Goal: Task Accomplishment & Management: Use online tool/utility

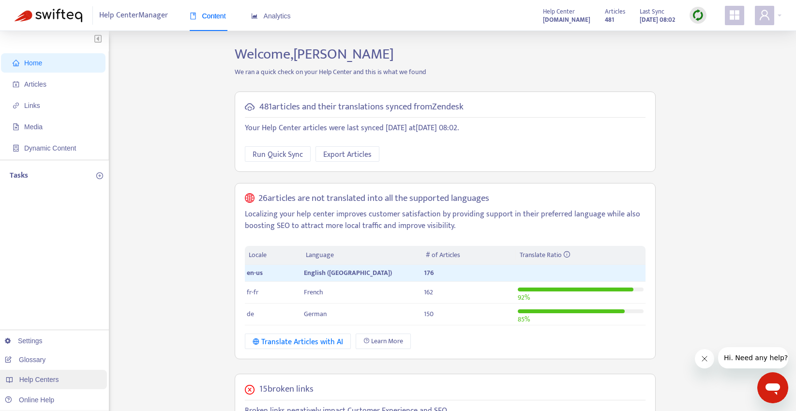
click at [41, 378] on span "Help Centers" at bounding box center [39, 379] width 40 height 8
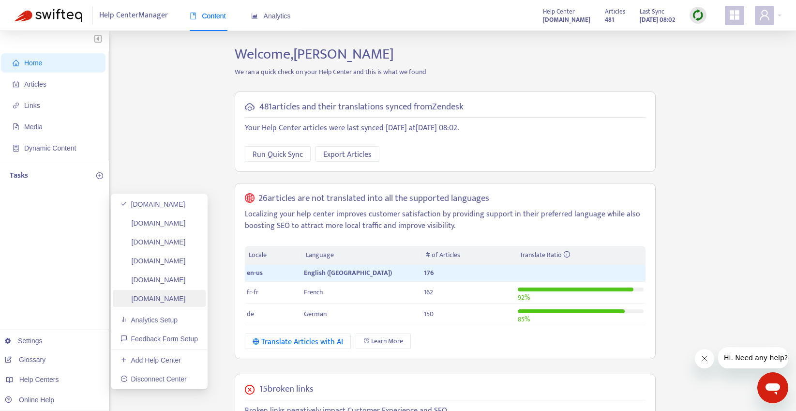
click at [175, 298] on link "[DOMAIN_NAME]" at bounding box center [152, 299] width 65 height 8
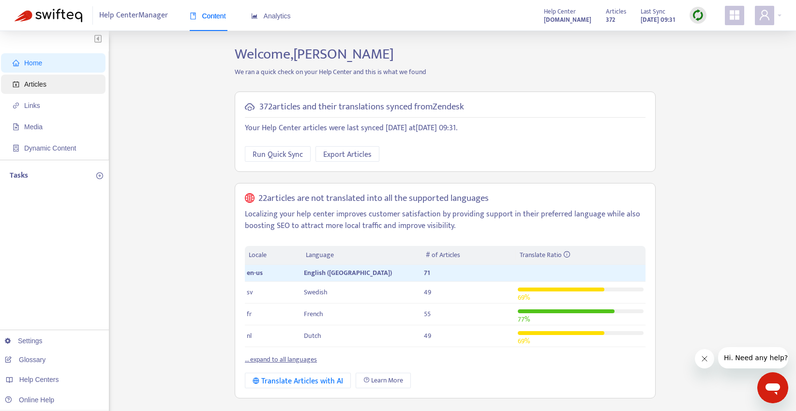
click at [87, 77] on span "Articles" at bounding box center [55, 83] width 85 height 19
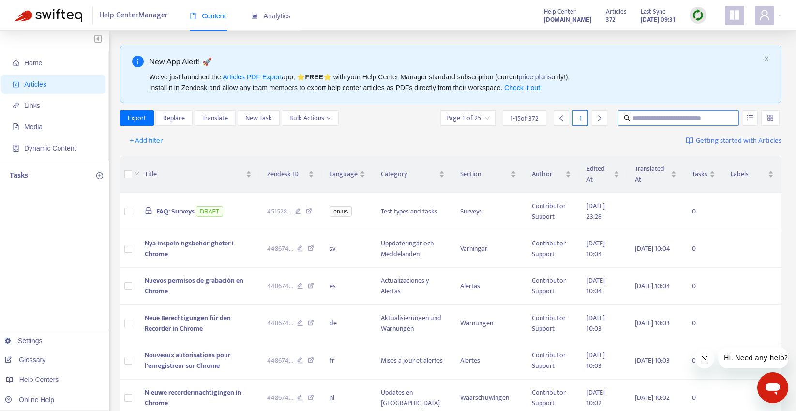
click at [649, 117] on input "text" at bounding box center [678, 118] width 93 height 11
type input "*"
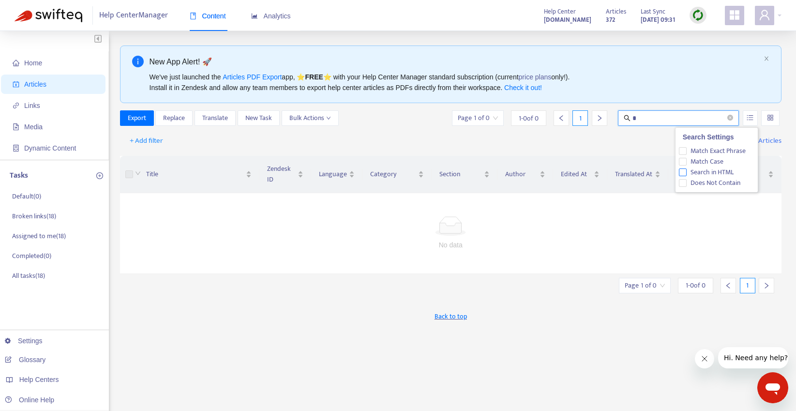
click at [716, 170] on span "Search in HTML" at bounding box center [711, 172] width 51 height 11
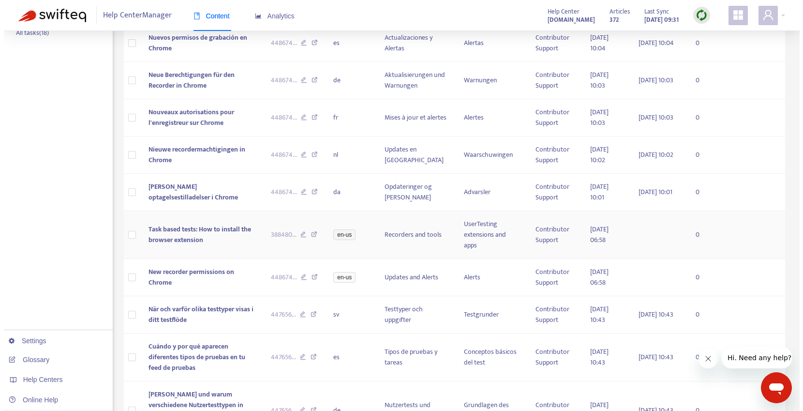
scroll to position [244, 0]
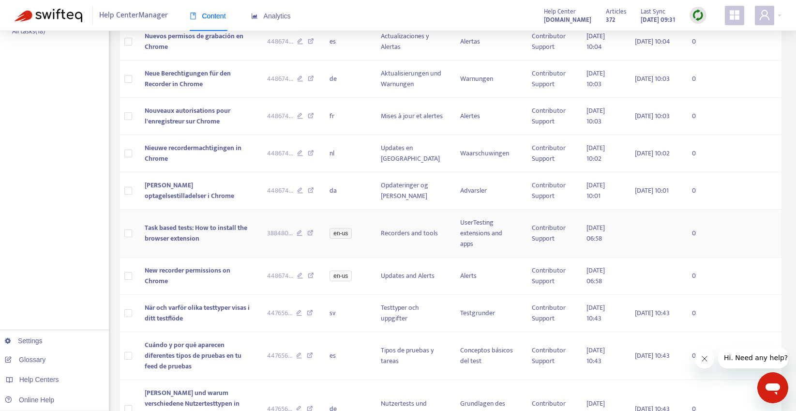
click at [208, 227] on span "Task based tests: How to install the browser extension" at bounding box center [196, 233] width 103 height 22
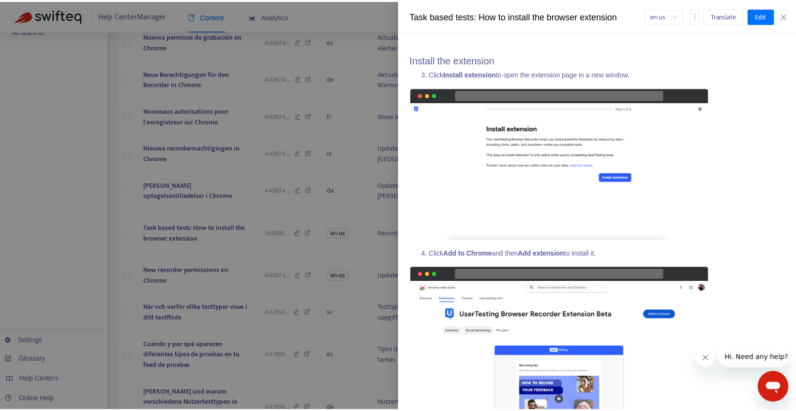
scroll to position [417, 0]
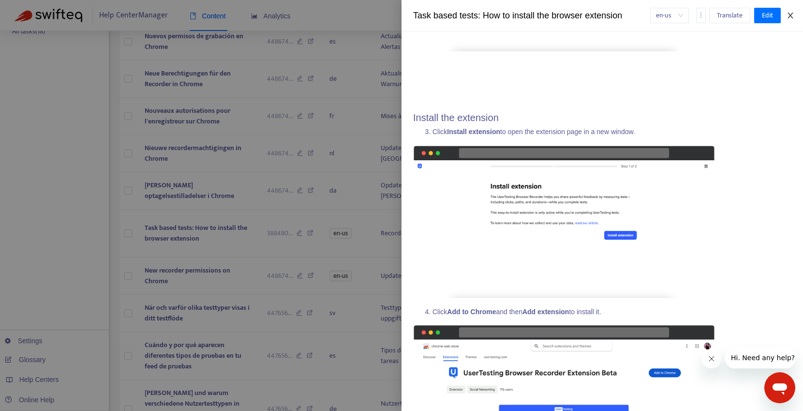
click at [791, 14] on icon "close" at bounding box center [790, 16] width 8 height 8
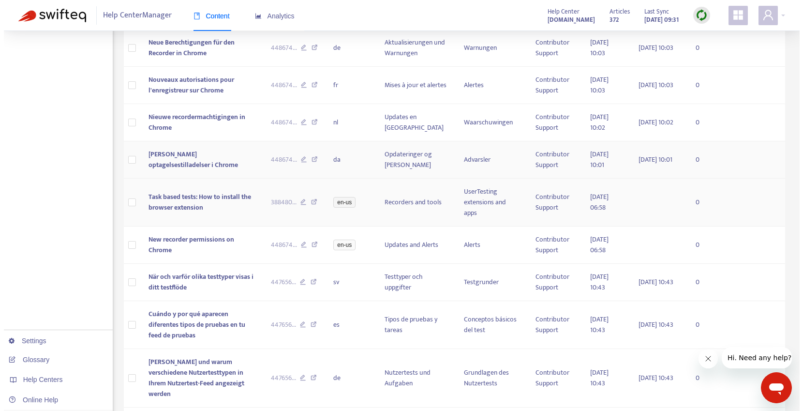
scroll to position [224, 0]
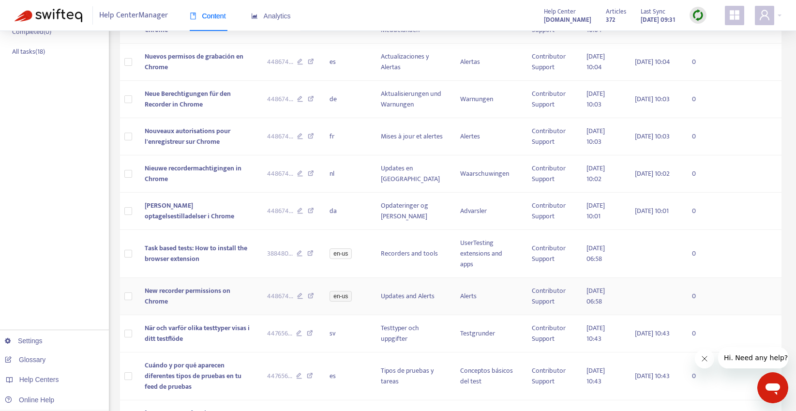
click at [204, 295] on span "New recorder permissions on Chrome" at bounding box center [188, 296] width 86 height 22
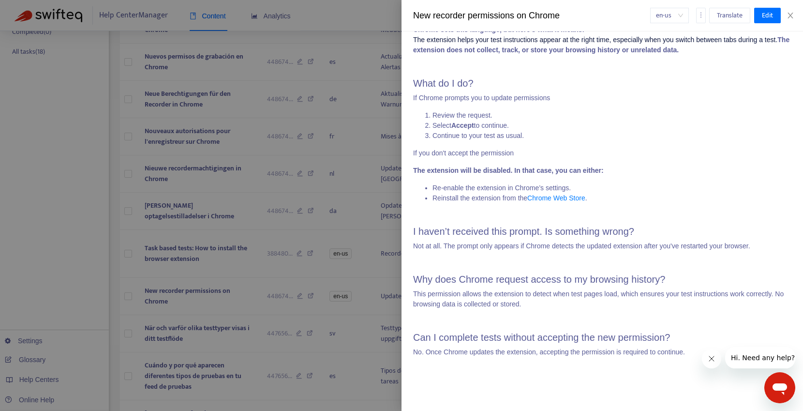
scroll to position [0, 0]
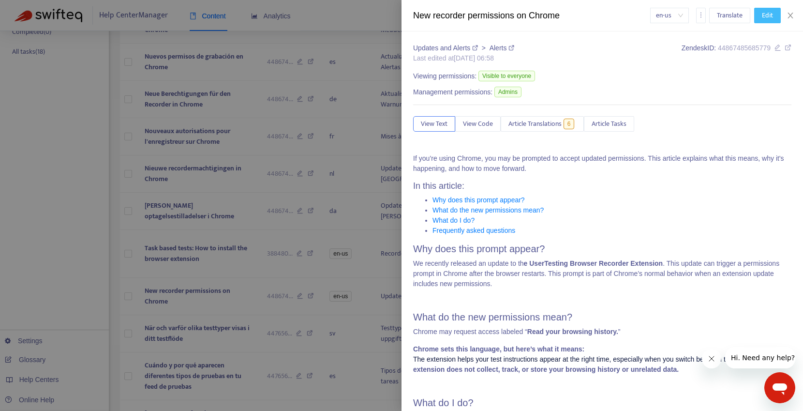
click at [761, 15] on button "Edit" at bounding box center [767, 15] width 27 height 15
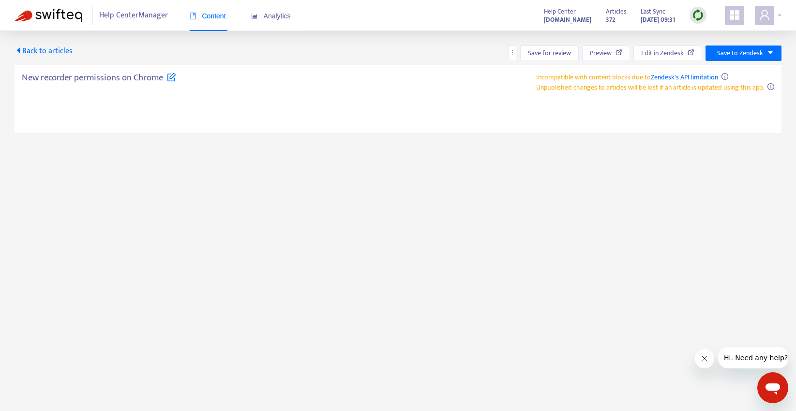
type textarea "**********"
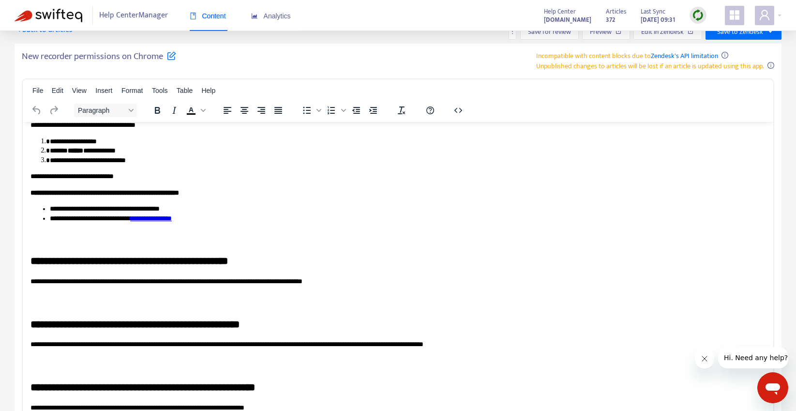
scroll to position [83, 0]
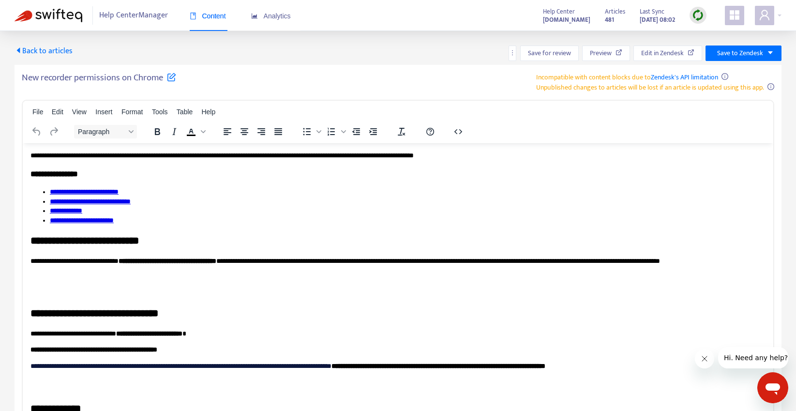
click at [29, 48] on span "Back to articles" at bounding box center [44, 50] width 58 height 13
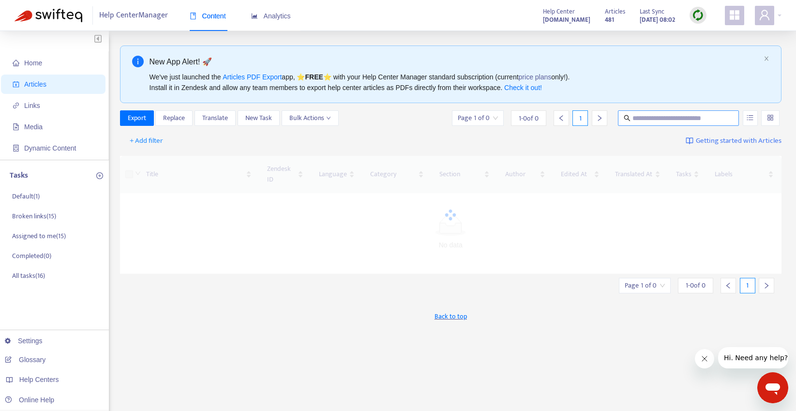
click at [662, 117] on input "text" at bounding box center [678, 118] width 93 height 11
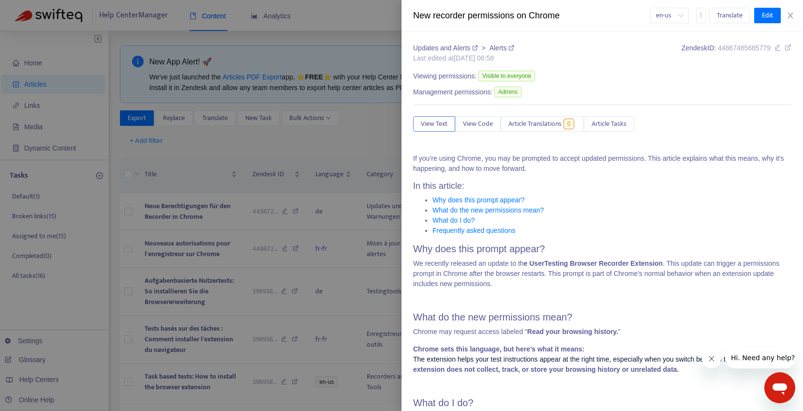
type input "*"
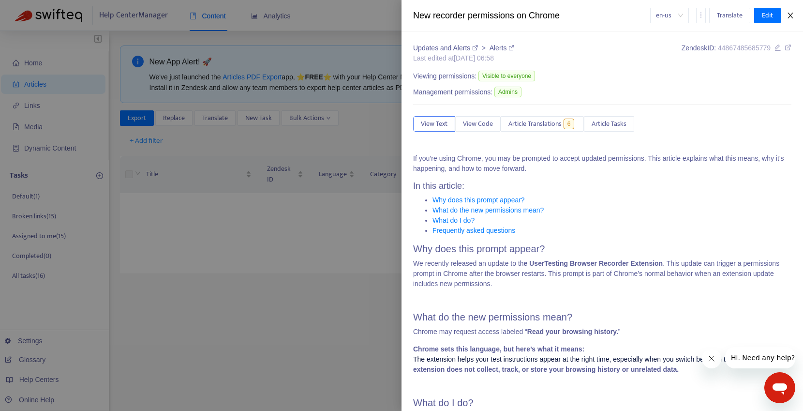
click at [791, 14] on icon "close" at bounding box center [790, 16] width 8 height 8
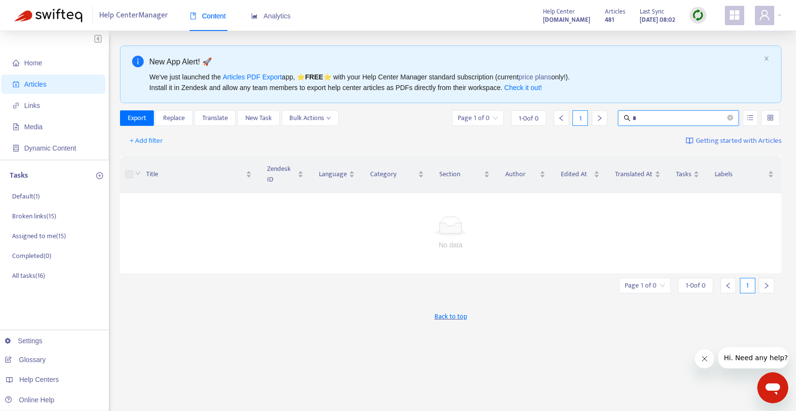
click at [675, 122] on input "*" at bounding box center [678, 118] width 93 height 11
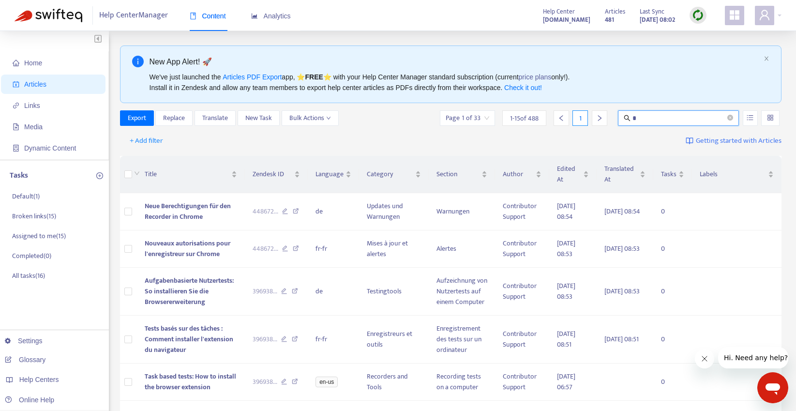
type input "*"
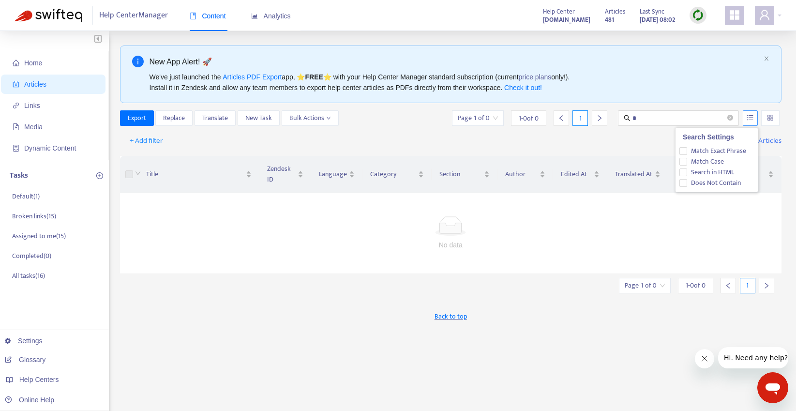
click at [747, 120] on icon "unordered-list" at bounding box center [749, 117] width 7 height 7
click at [726, 172] on span "Search in HTML" at bounding box center [711, 172] width 51 height 11
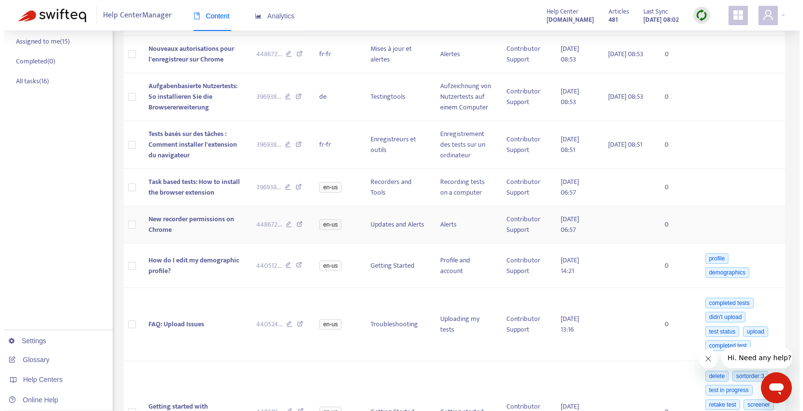
scroll to position [195, 0]
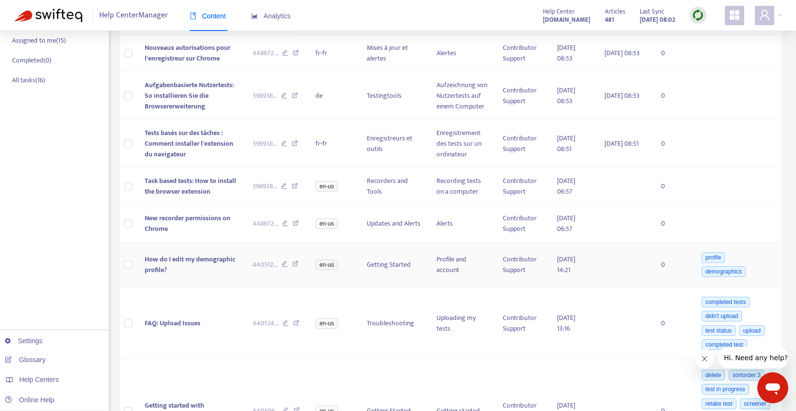
click at [207, 257] on span "How do I edit my demographic profile?" at bounding box center [190, 264] width 90 height 22
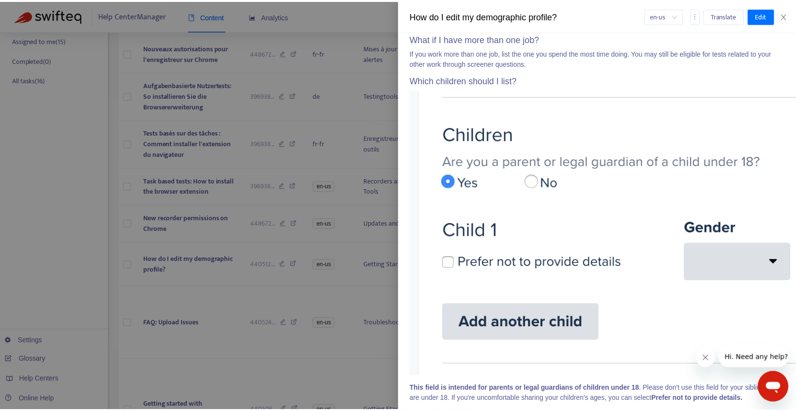
scroll to position [2258, 0]
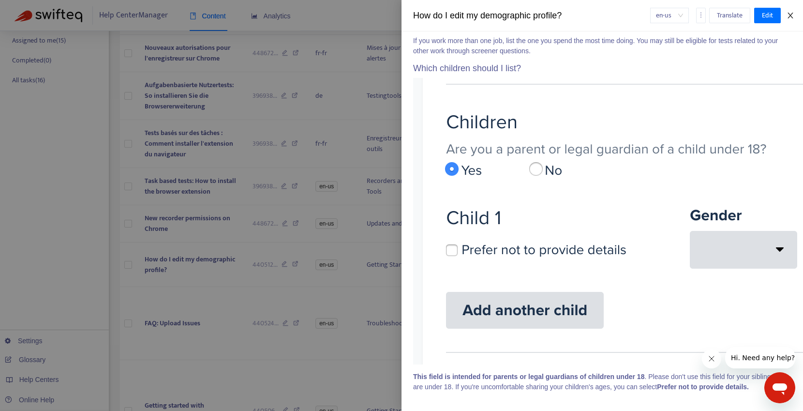
click at [790, 15] on icon "close" at bounding box center [789, 16] width 5 height 6
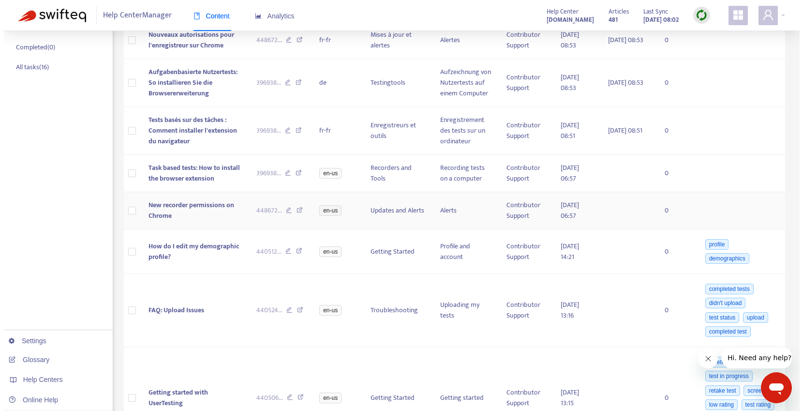
scroll to position [211, 0]
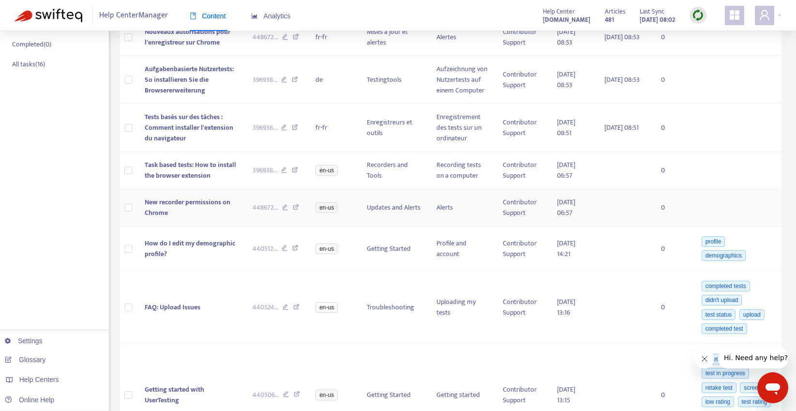
click at [201, 204] on span "New recorder permissions on Chrome" at bounding box center [188, 207] width 86 height 22
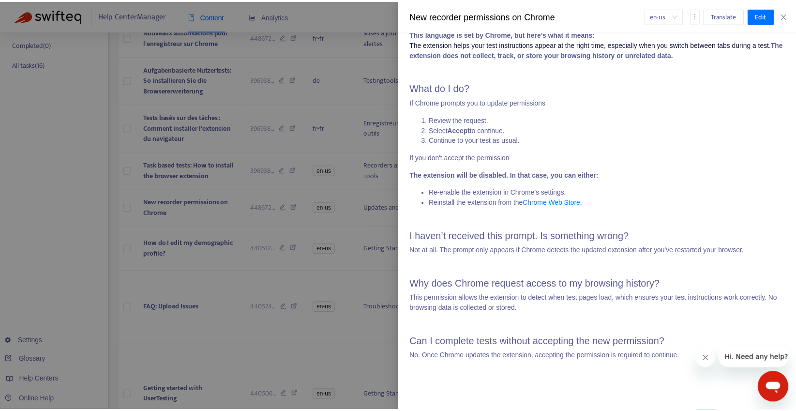
scroll to position [319, 0]
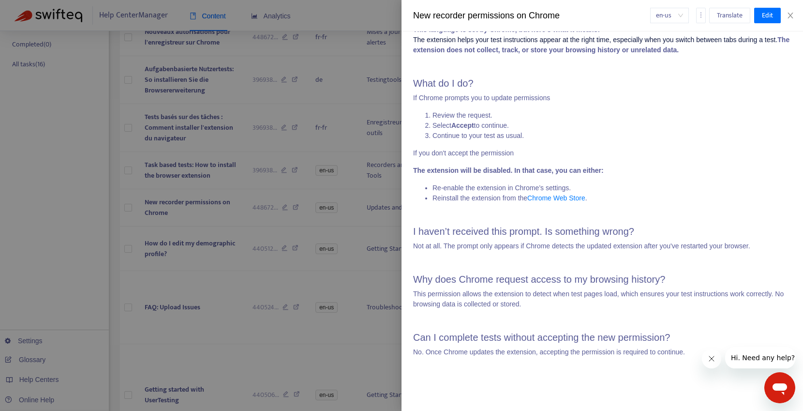
click at [99, 294] on div at bounding box center [401, 205] width 803 height 411
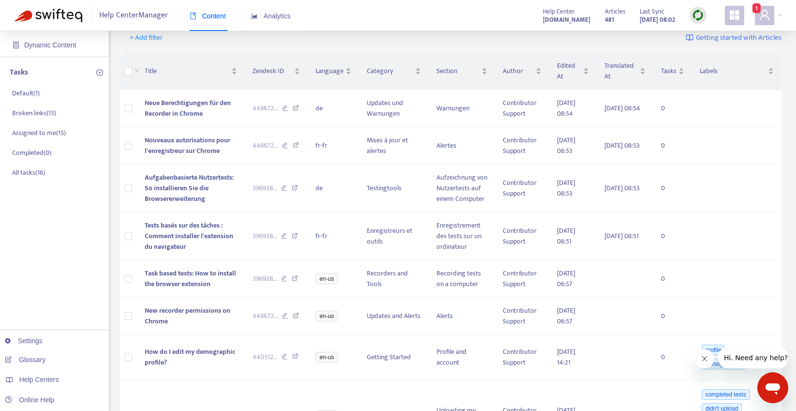
scroll to position [0, 0]
